Goal: Find contact information: Find contact information

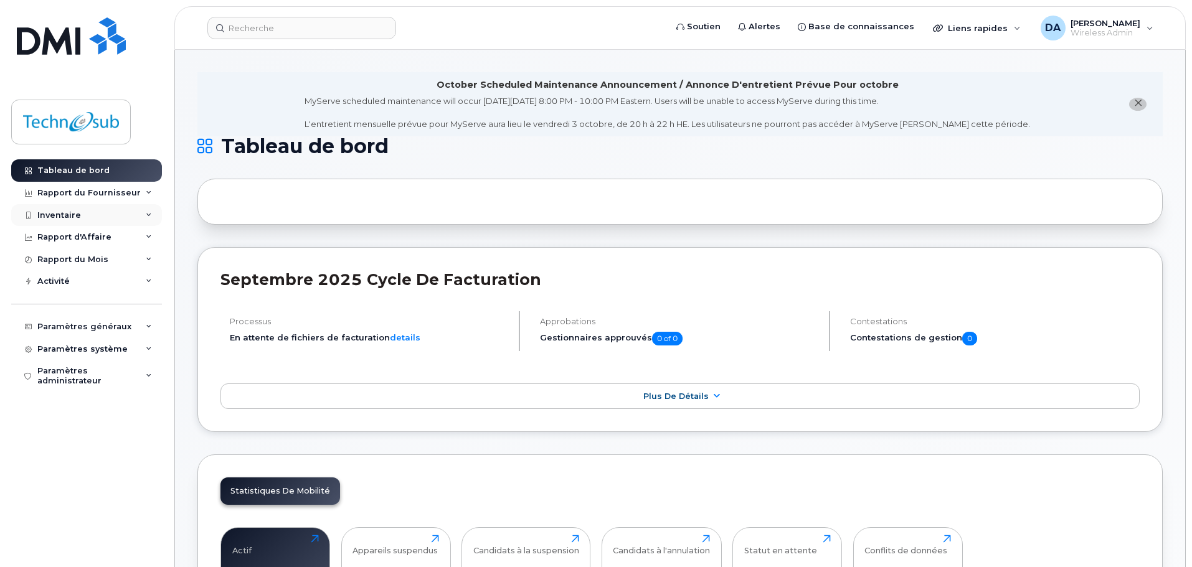
click at [72, 221] on div "Inventaire" at bounding box center [86, 215] width 151 height 22
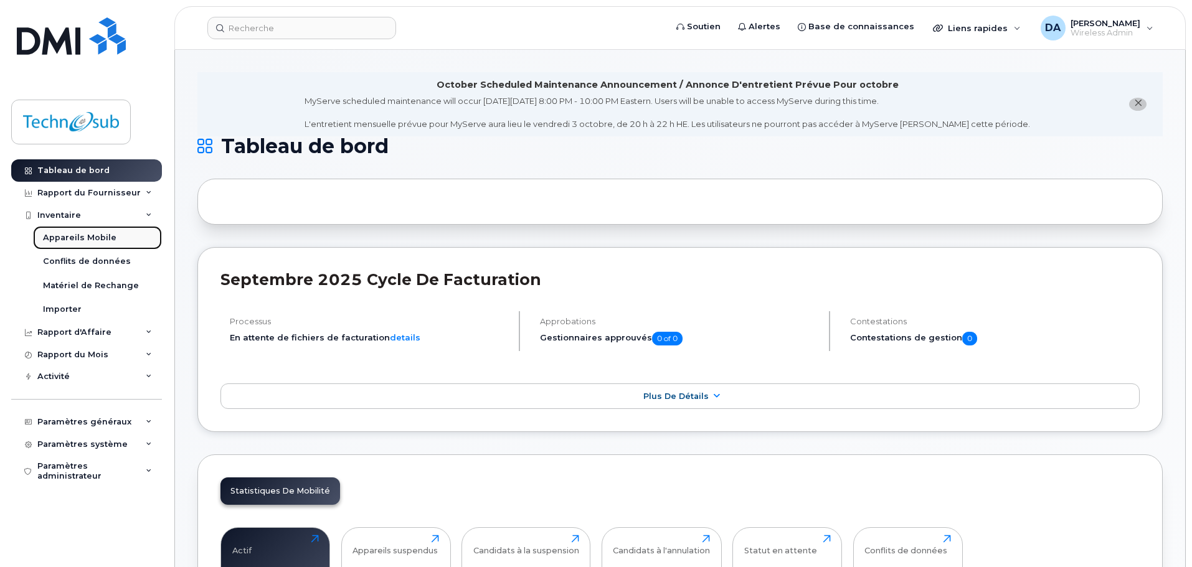
click at [71, 239] on div "Appareils Mobile" at bounding box center [80, 237] width 74 height 11
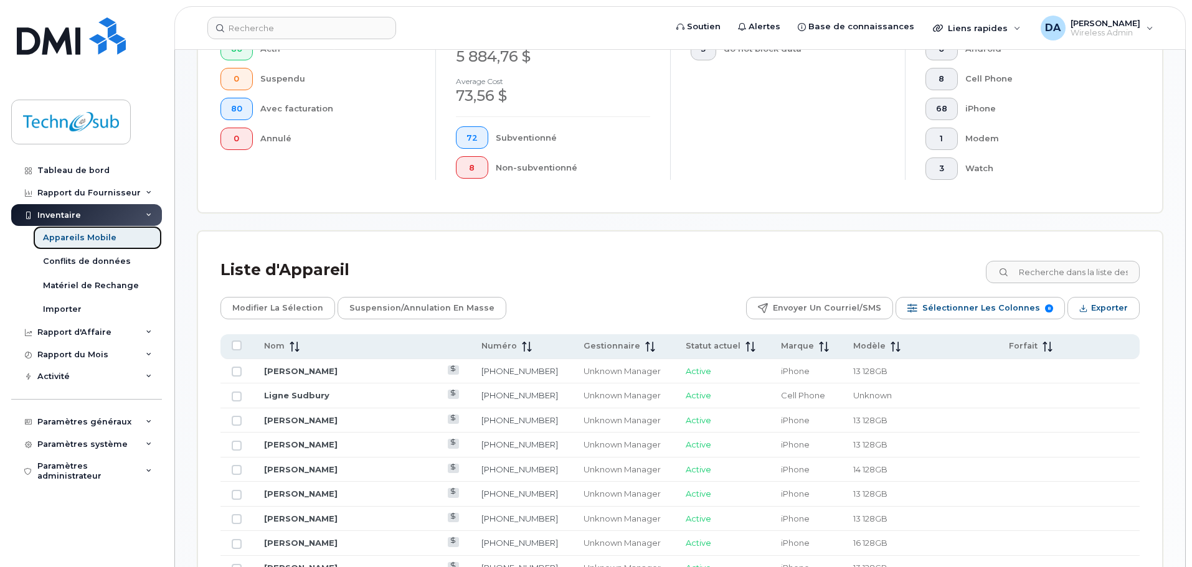
scroll to position [436, 0]
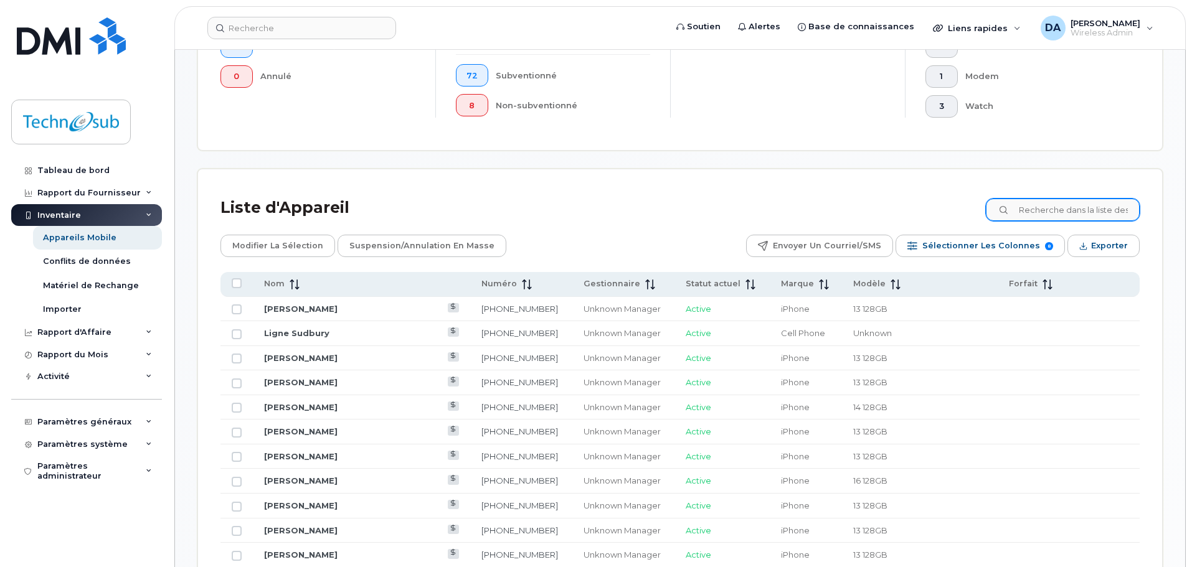
click at [1022, 212] on div at bounding box center [1063, 210] width 154 height 22
click at [1023, 212] on input at bounding box center [1062, 210] width 155 height 22
type input "chantal"
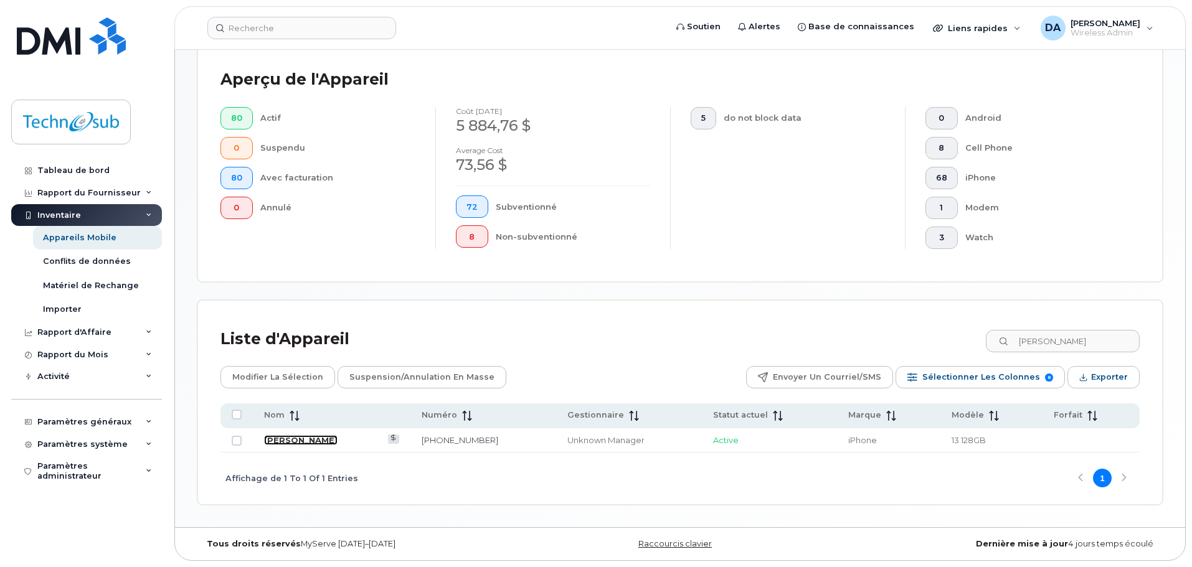
click at [313, 442] on link "[PERSON_NAME]" at bounding box center [301, 440] width 74 height 10
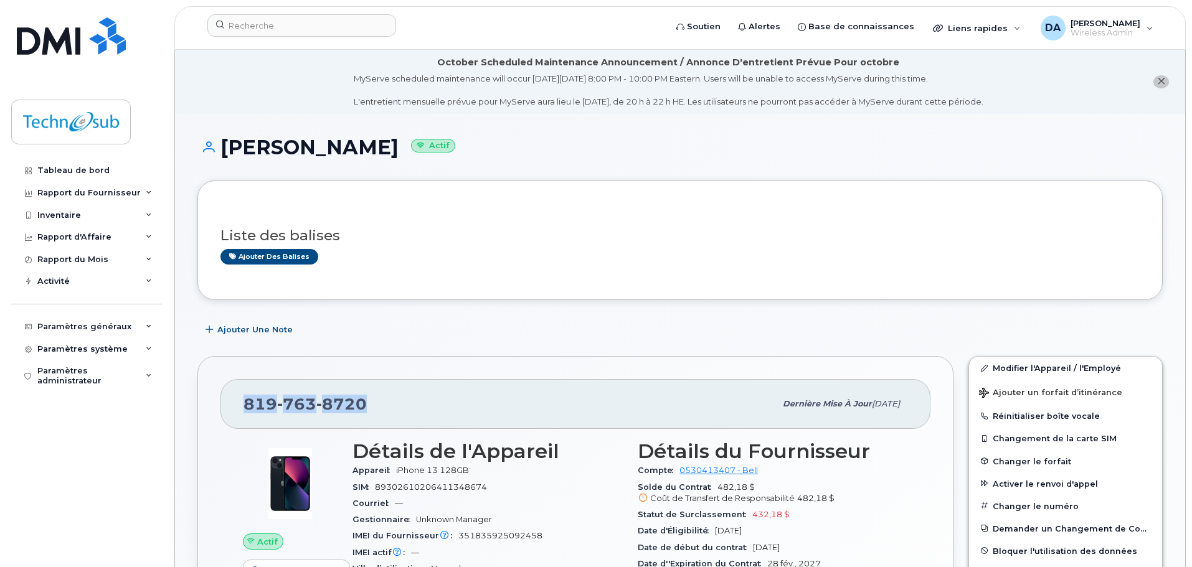
drag, startPoint x: 369, startPoint y: 406, endPoint x: 243, endPoint y: 407, distance: 125.8
click at [243, 407] on div "[PHONE_NUMBER] Dernière mise à jour [DATE]" at bounding box center [576, 404] width 710 height 50
copy span "[PHONE_NUMBER]"
